Goal: Task Accomplishment & Management: Manage account settings

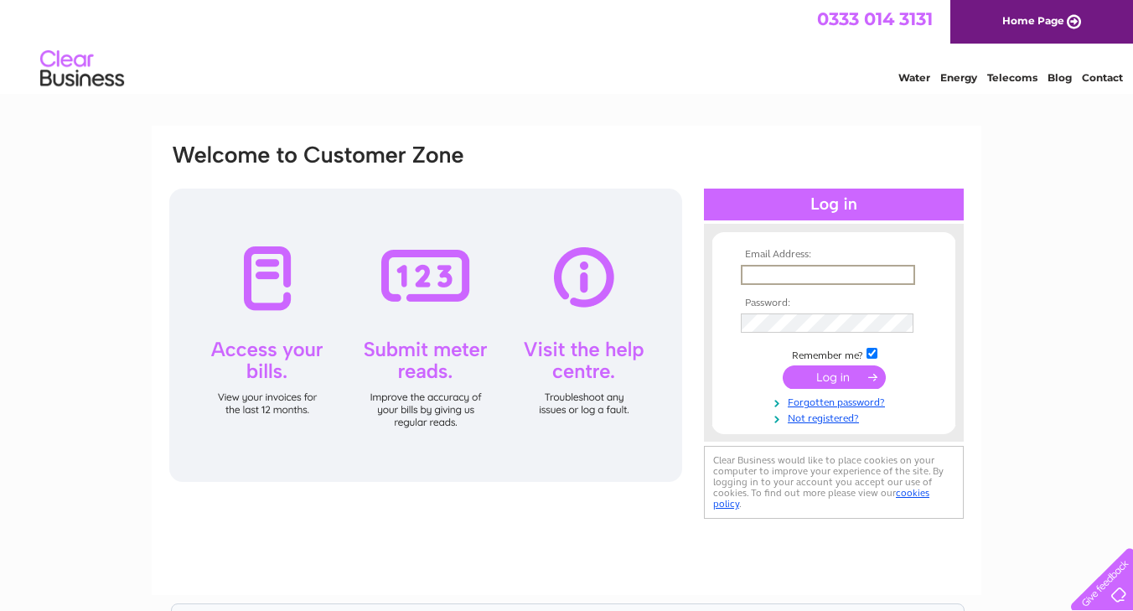
type input "claire@thedinkydove.co.uk"
click at [834, 376] on input "submit" at bounding box center [834, 376] width 103 height 23
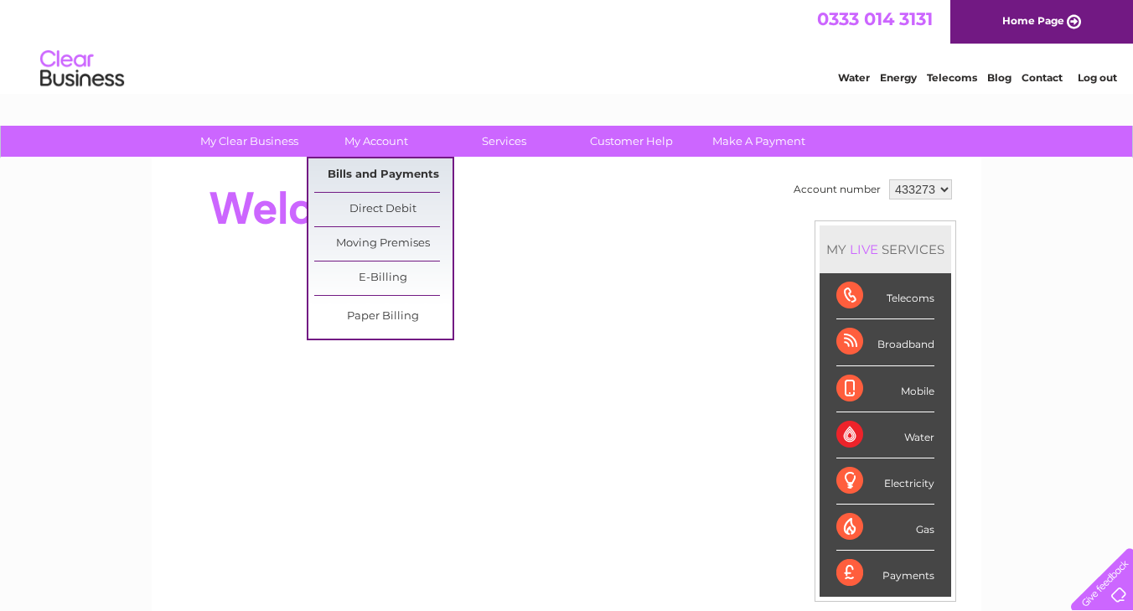
click at [379, 171] on link "Bills and Payments" at bounding box center [383, 175] width 138 height 34
click at [380, 172] on link "Bills and Payments" at bounding box center [383, 175] width 138 height 34
click at [392, 174] on link "Bills and Payments" at bounding box center [383, 175] width 138 height 34
click at [371, 174] on link "Bills and Payments" at bounding box center [383, 175] width 138 height 34
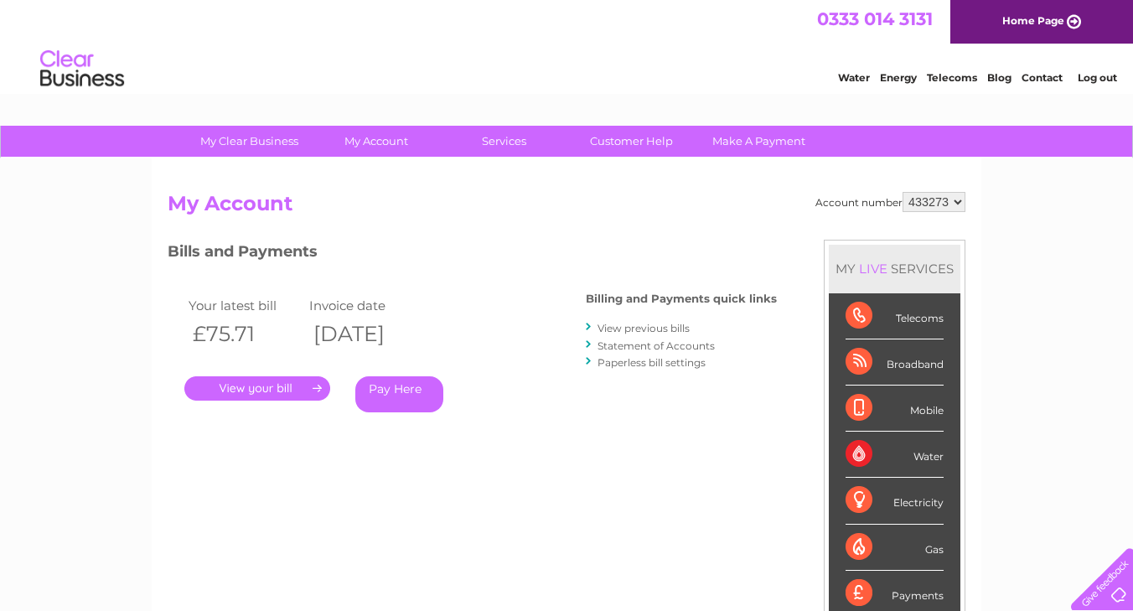
click at [273, 391] on link "." at bounding box center [257, 388] width 146 height 24
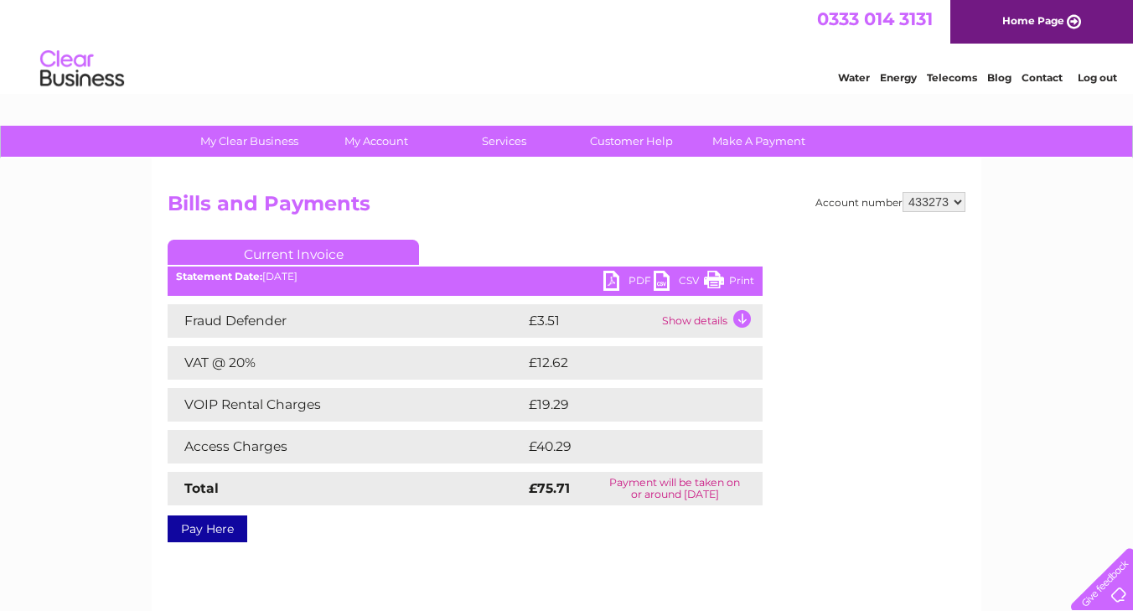
click at [631, 280] on link "PDF" at bounding box center [629, 283] width 50 height 24
